Goal: Transaction & Acquisition: Purchase product/service

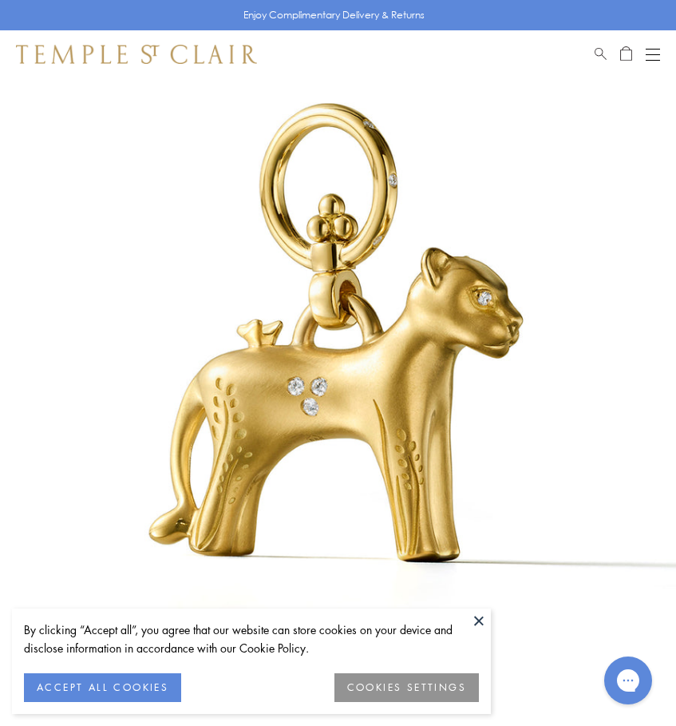
click at [480, 618] on button at bounding box center [479, 620] width 24 height 24
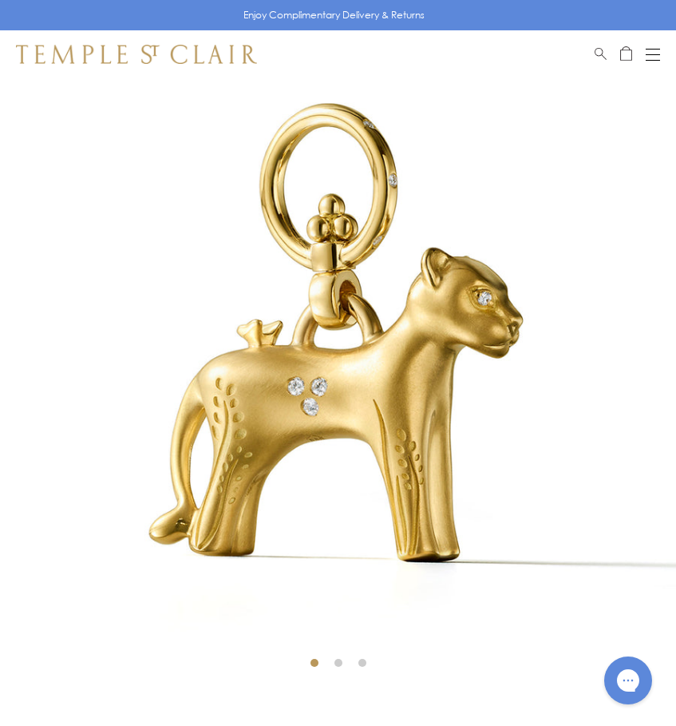
click at [659, 49] on div "Open navigation" at bounding box center [653, 49] width 14 height 1
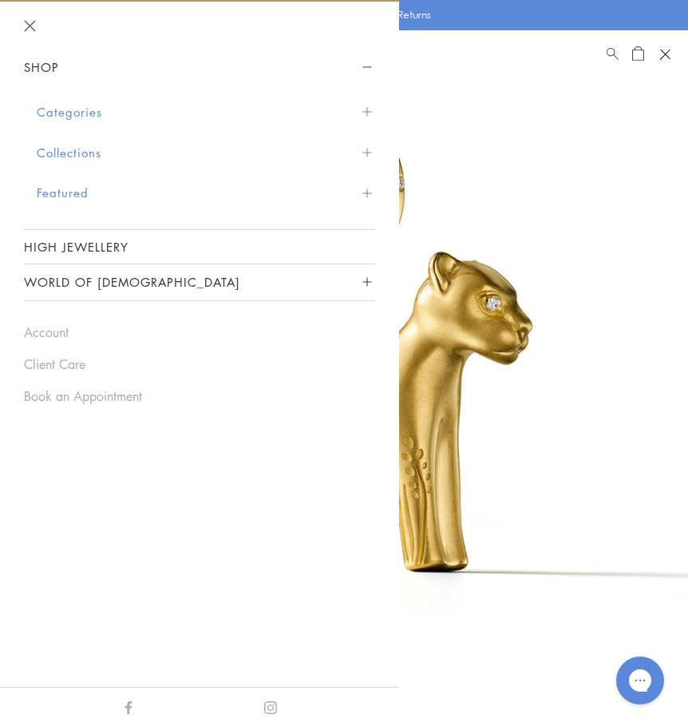
click at [361, 108] on button "Categories" at bounding box center [206, 112] width 338 height 41
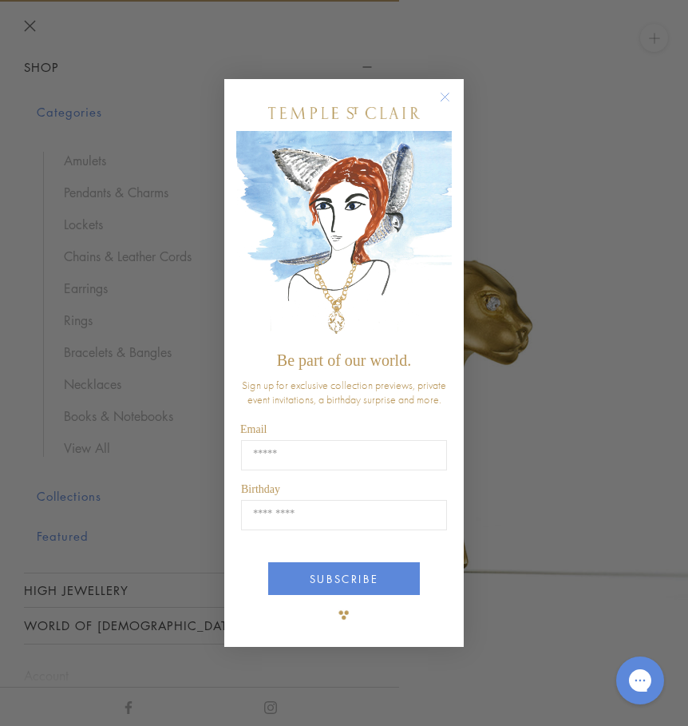
click at [438, 95] on circle "Close dialog" at bounding box center [445, 96] width 19 height 19
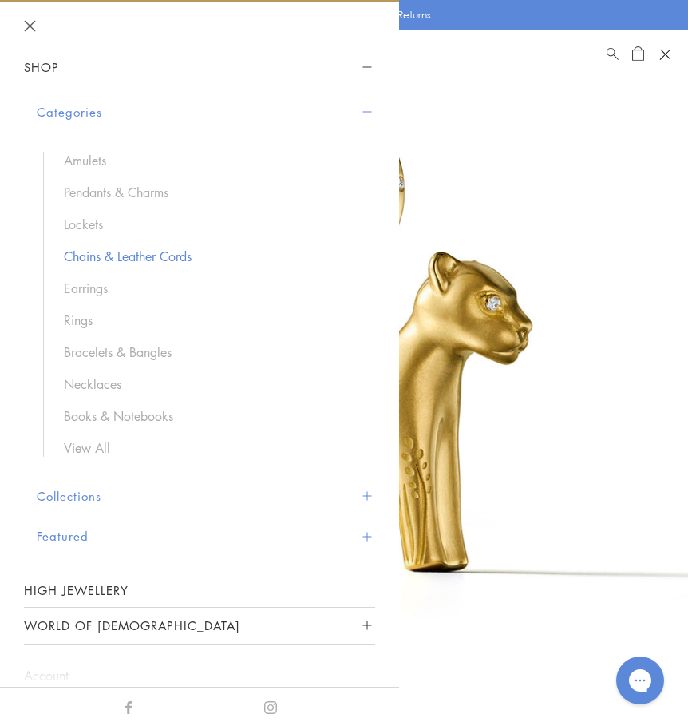
click at [137, 260] on link "Chains & Leather Cords" at bounding box center [211, 256] width 295 height 18
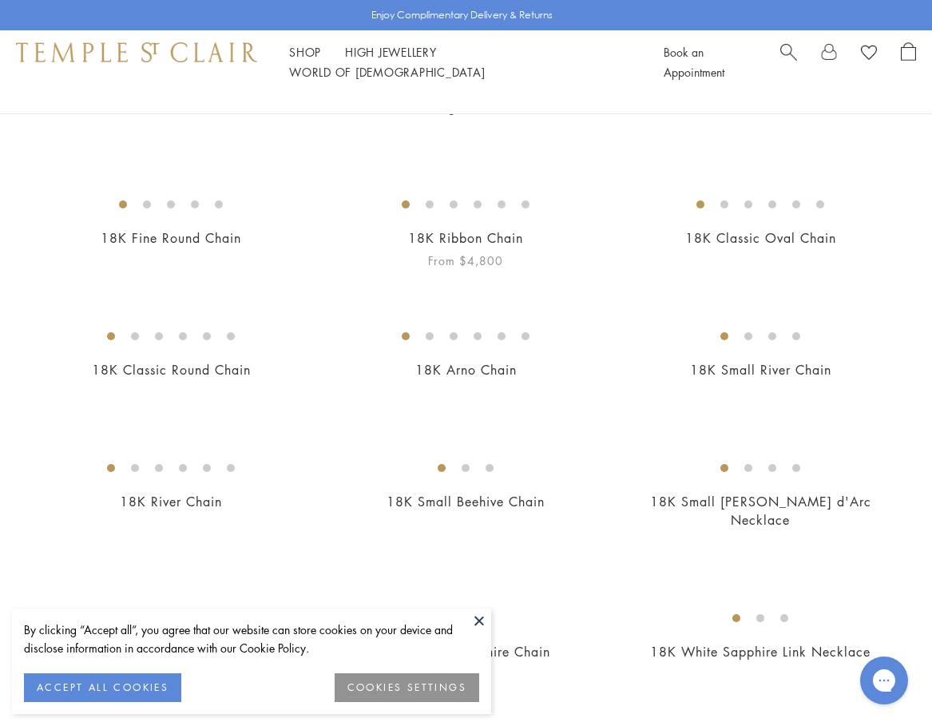
scroll to position [239, 0]
drag, startPoint x: 481, startPoint y: 621, endPoint x: 706, endPoint y: 539, distance: 239.7
click at [481, 621] on button at bounding box center [479, 620] width 24 height 24
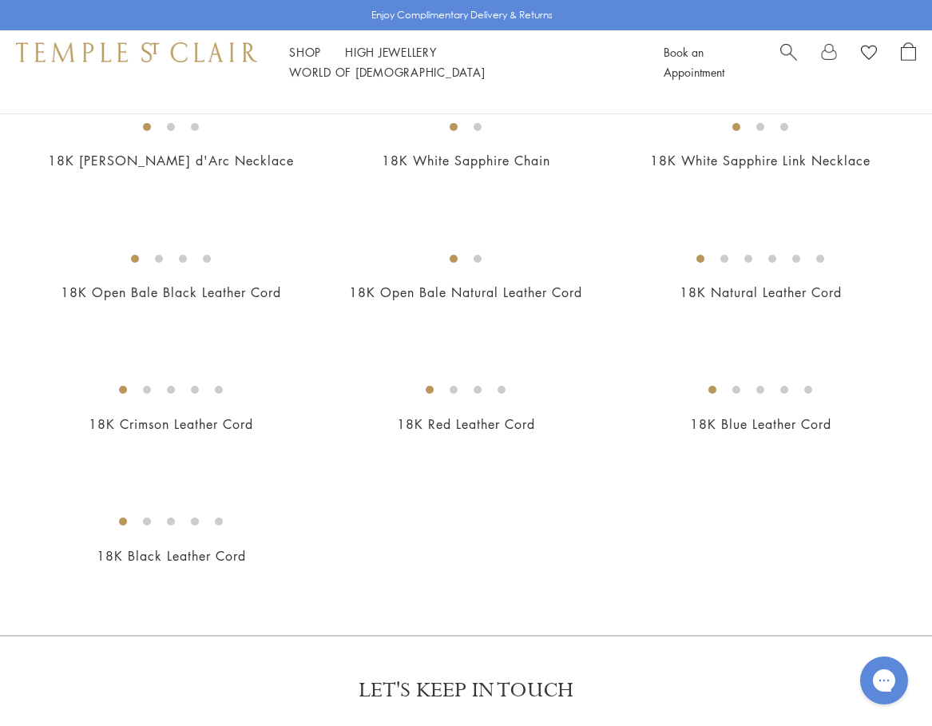
scroll to position [559, 0]
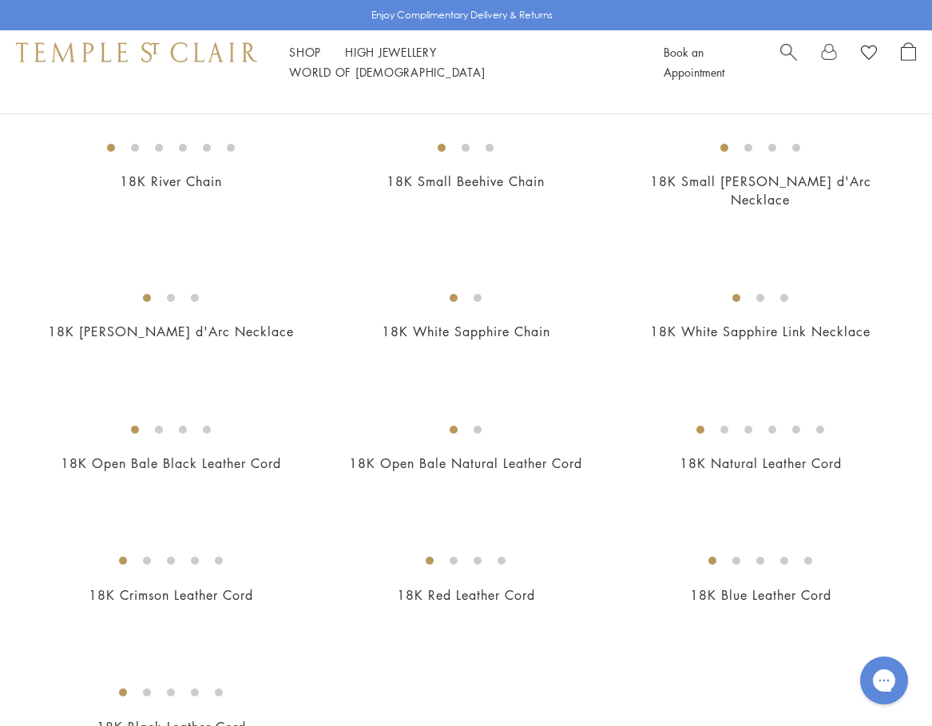
click at [793, 69] on link "Search" at bounding box center [788, 62] width 17 height 40
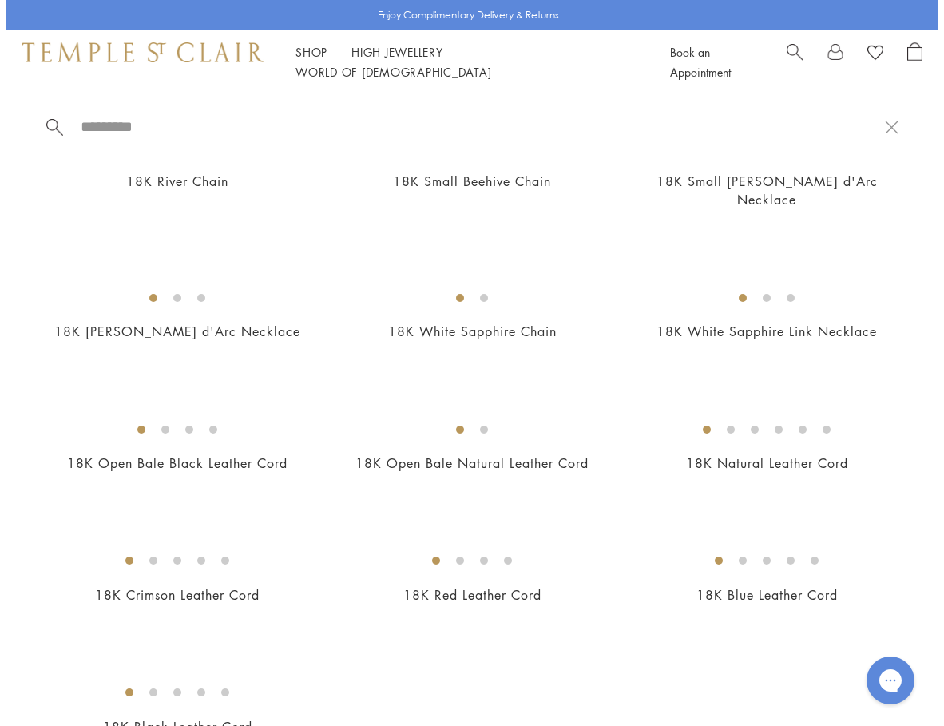
scroll to position [563, 0]
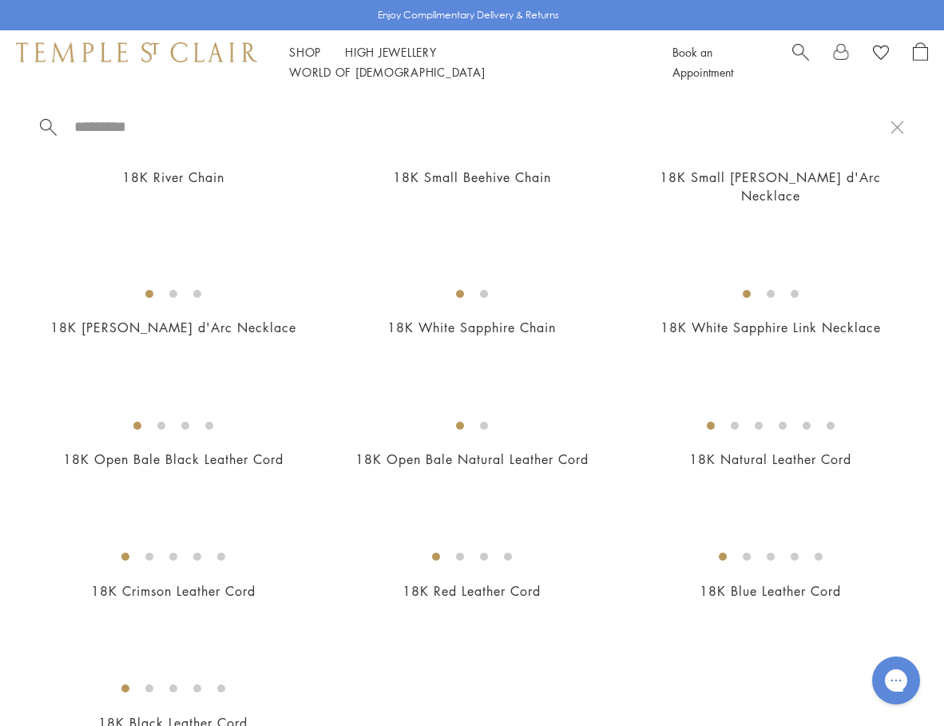
paste input "**********"
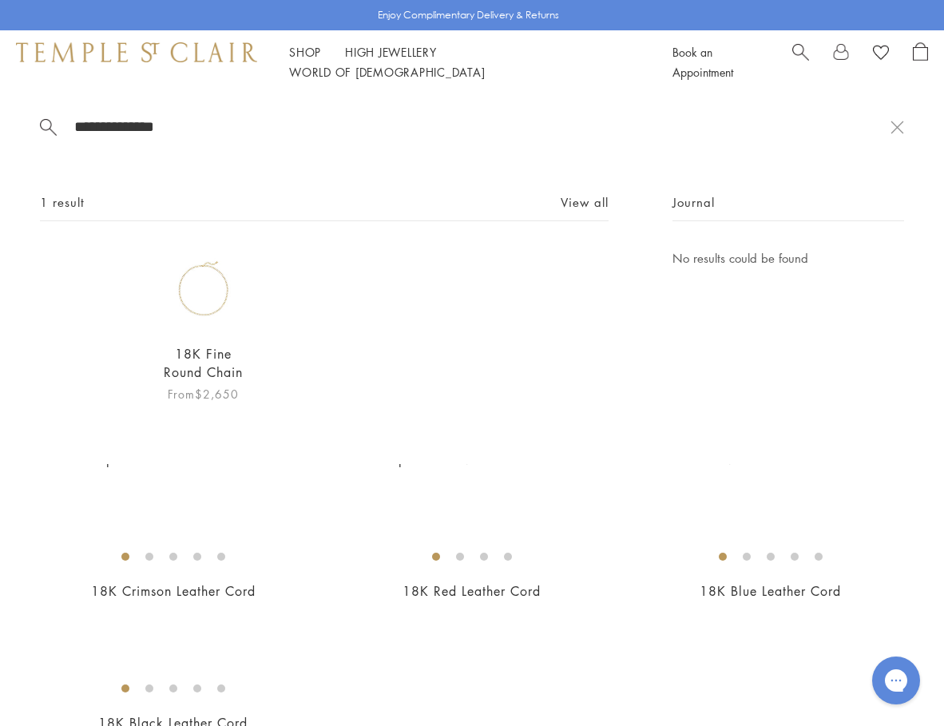
type input "**********"
click at [241, 328] on img at bounding box center [203, 288] width 81 height 81
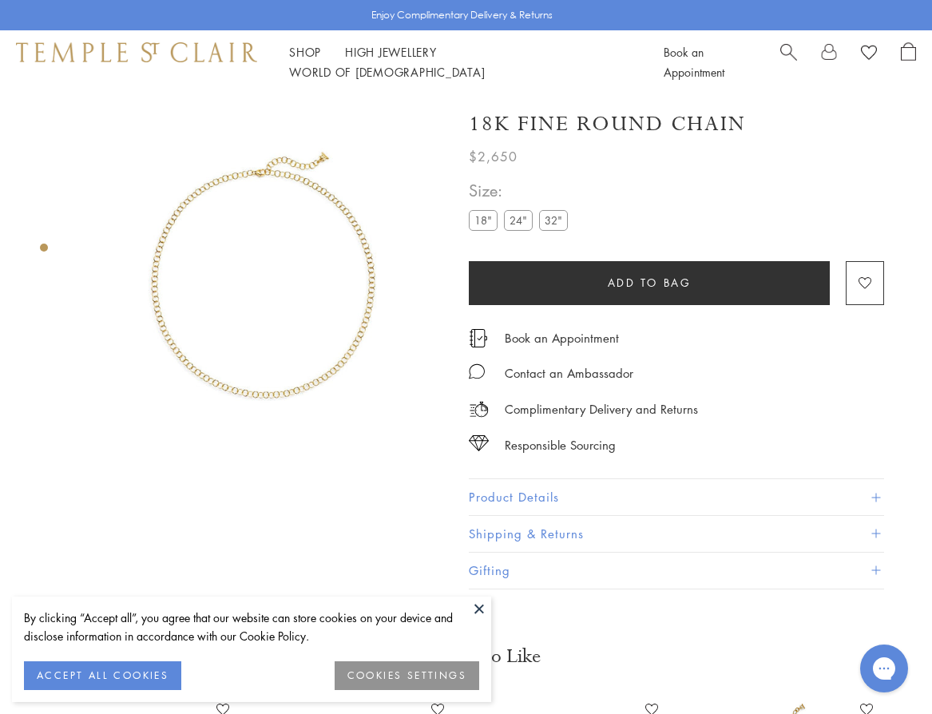
click at [520, 220] on label "24"" at bounding box center [518, 220] width 29 height 20
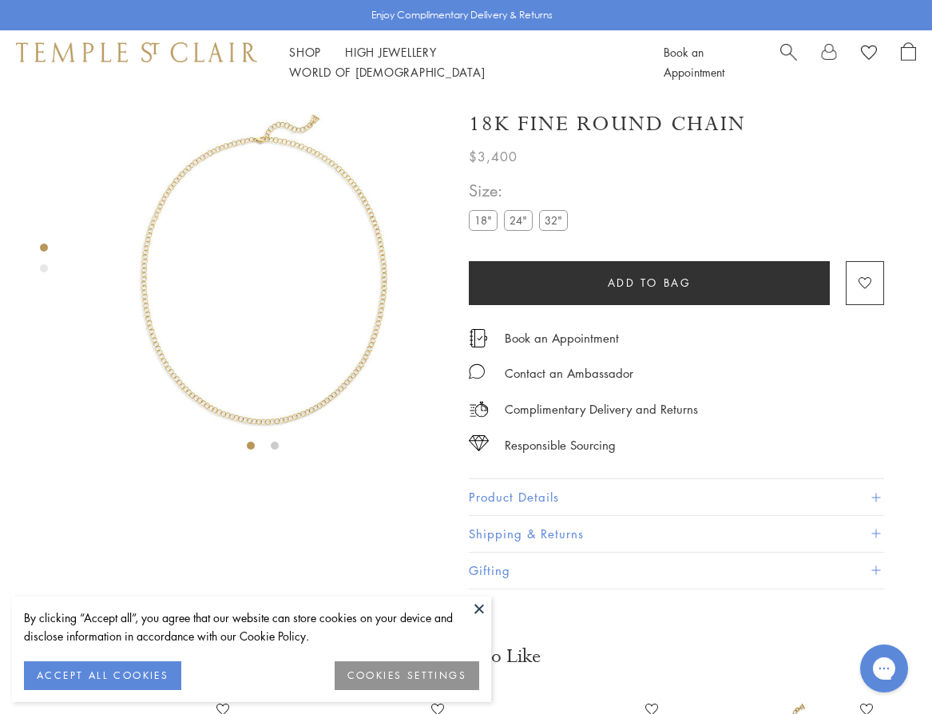
scroll to position [94, 0]
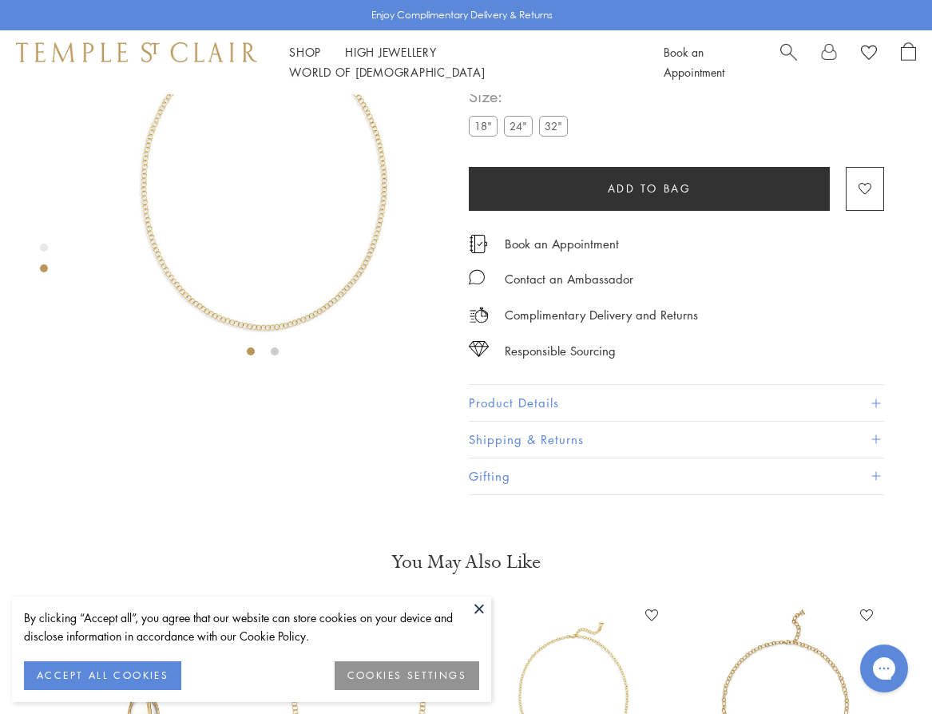
click at [119, 673] on button "ACCEPT ALL COOKIES" at bounding box center [102, 675] width 157 height 29
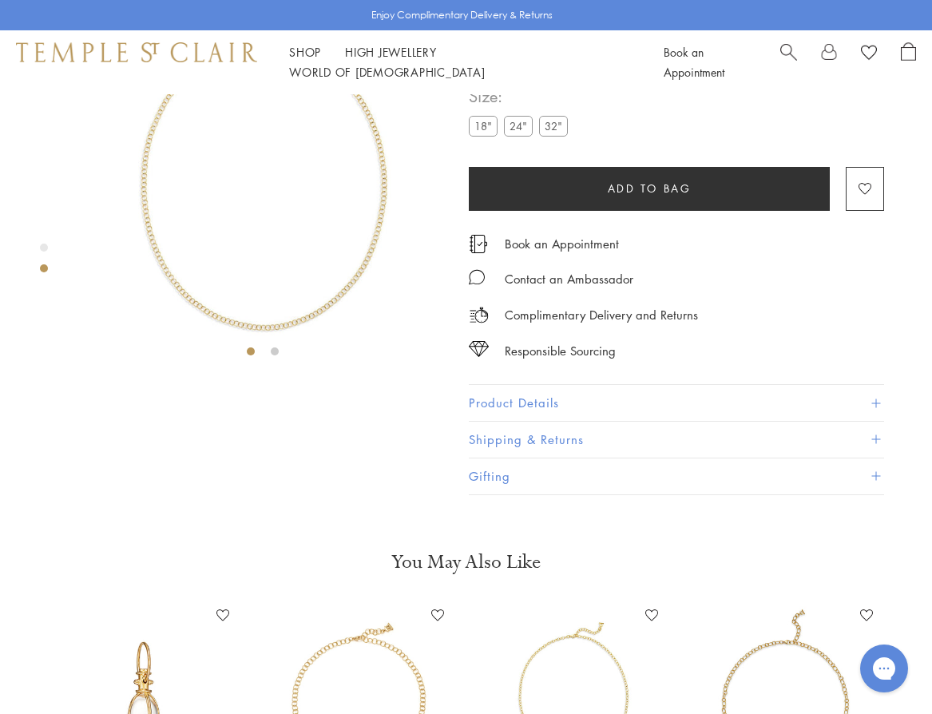
click at [604, 421] on button "Product Details" at bounding box center [676, 403] width 415 height 36
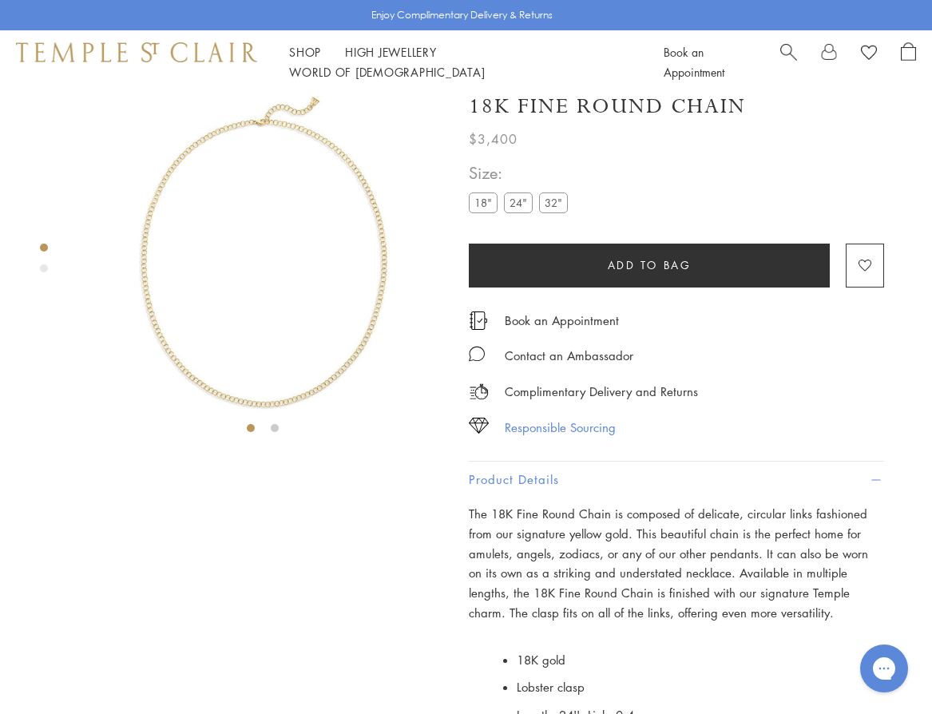
scroll to position [0, 0]
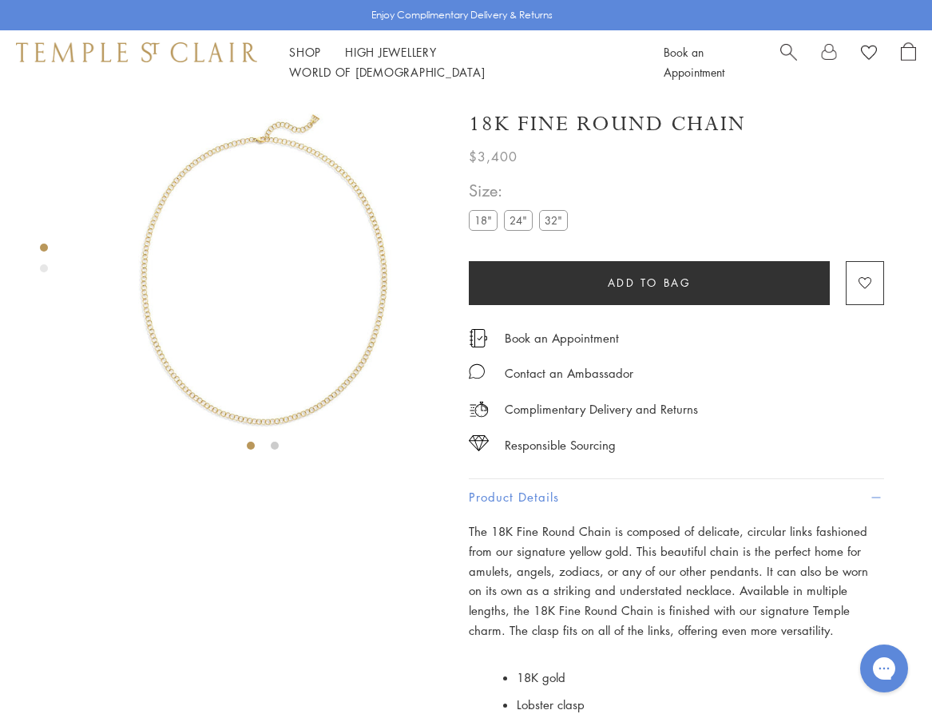
click at [488, 217] on label "18"" at bounding box center [483, 220] width 29 height 20
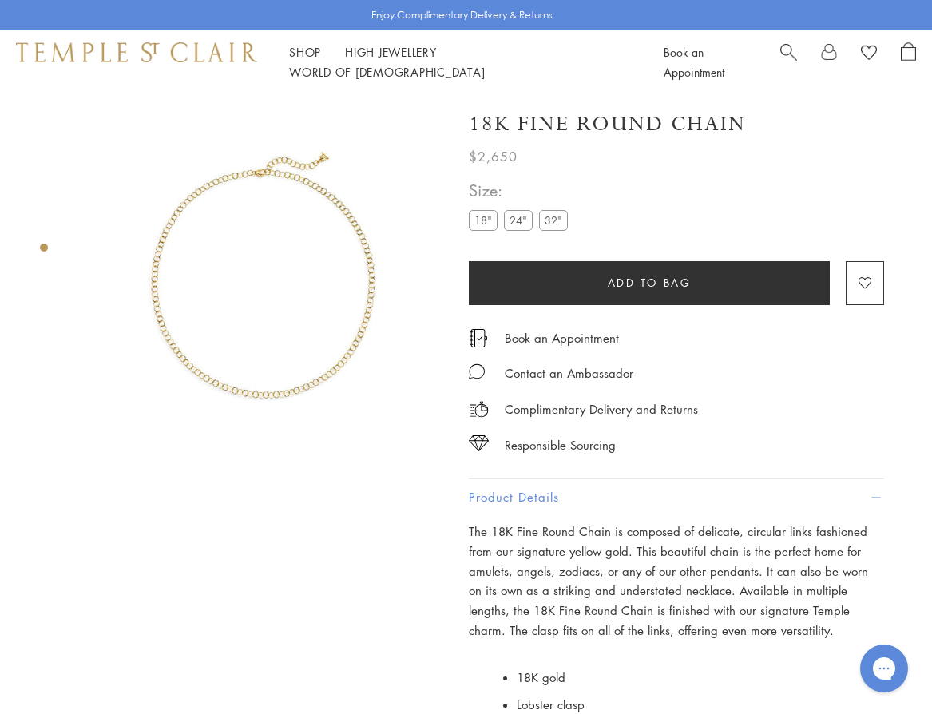
click at [520, 216] on label "24"" at bounding box center [518, 220] width 29 height 20
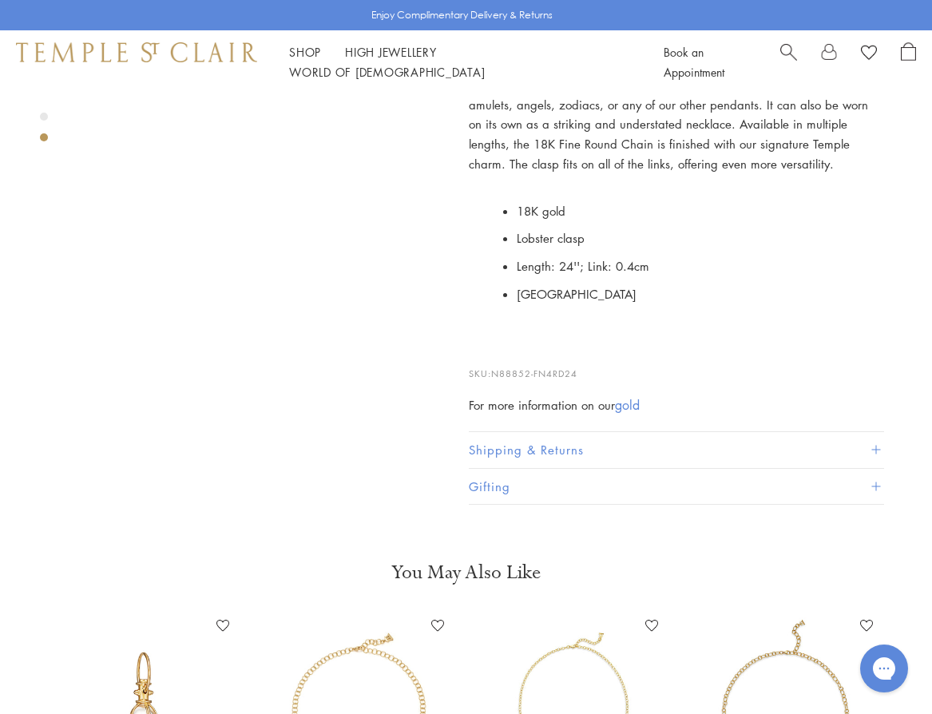
scroll to position [319, 0]
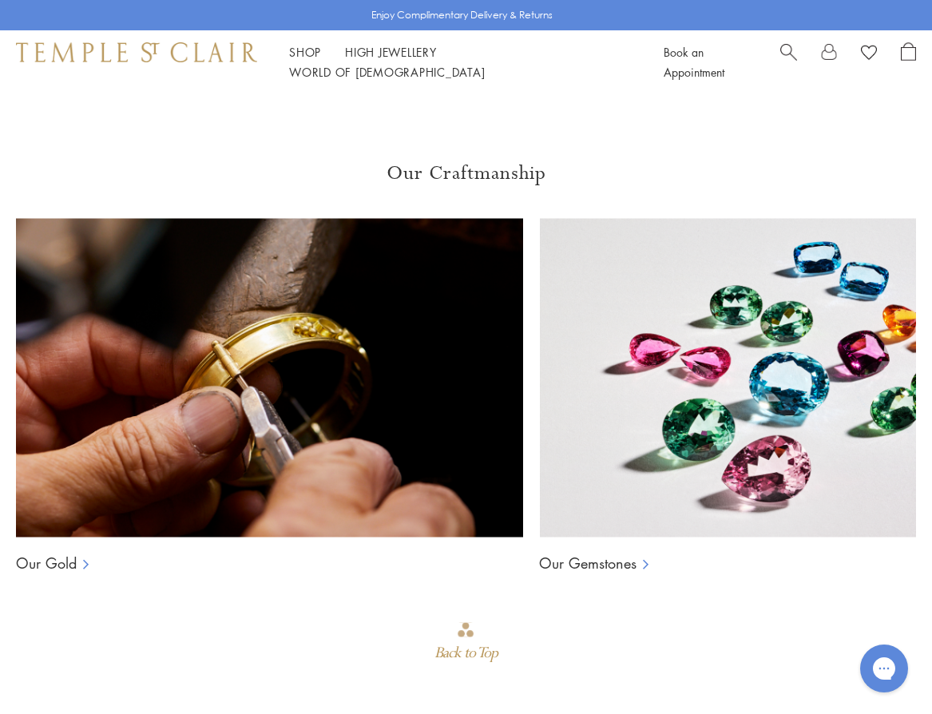
scroll to position [1197, 0]
